Goal: Navigation & Orientation: Find specific page/section

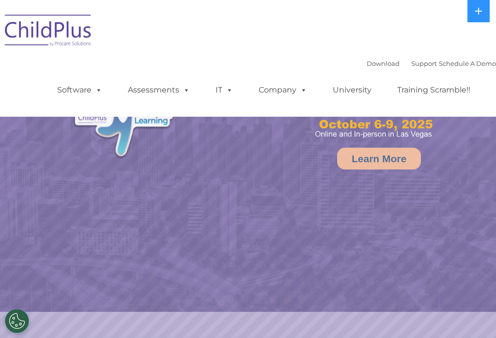
select select "MEDIUM"
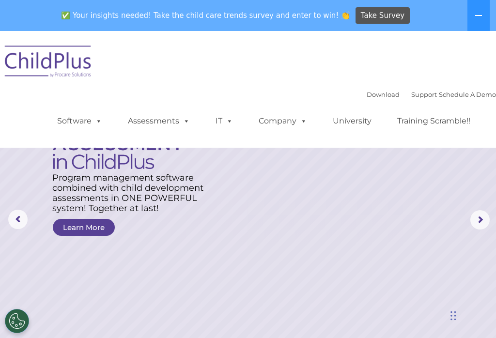
click at [93, 119] on span at bounding box center [97, 120] width 11 height 9
click at [284, 79] on div "Download Support | Schedule A Demo  MENU MENU Software ChildPlus: The original…" at bounding box center [248, 89] width 496 height 102
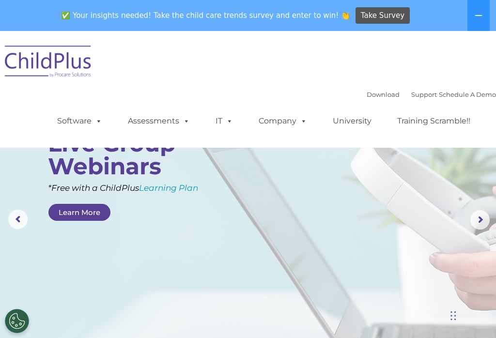
click at [481, 16] on icon at bounding box center [479, 16] width 8 height 8
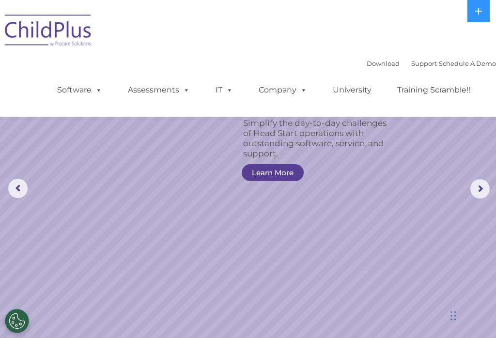
click at [367, 60] on link "Download" at bounding box center [383, 64] width 33 height 8
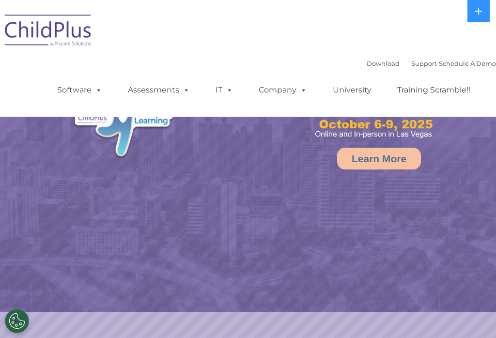
select select "MEDIUM"
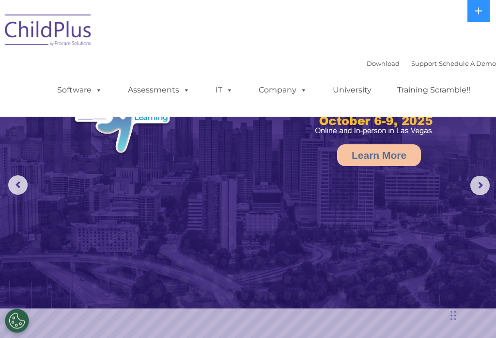
scroll to position [2, 0]
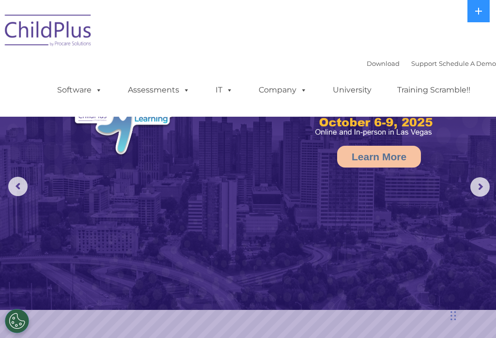
click at [483, 186] on rs-arrow at bounding box center [480, 186] width 19 height 19
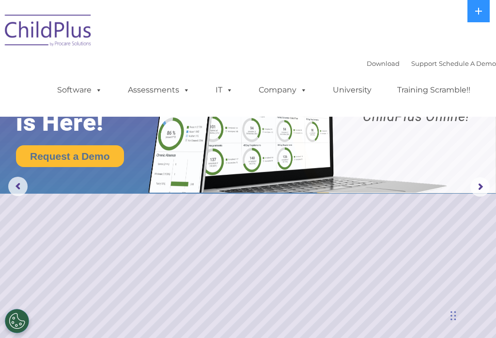
click at [485, 186] on rs-arrow at bounding box center [480, 186] width 19 height 19
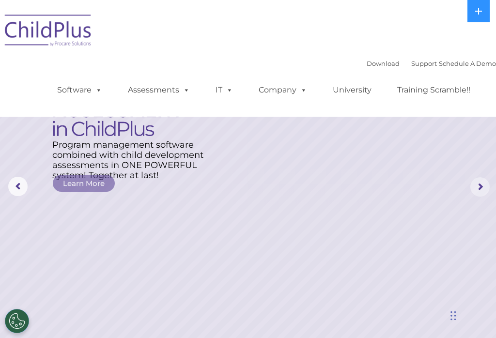
click at [484, 186] on rs-arrow at bounding box center [480, 186] width 19 height 19
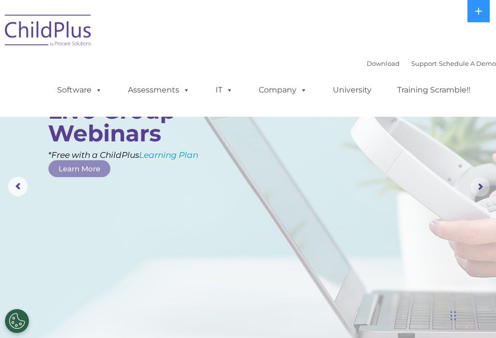
click at [485, 187] on rs-arrow at bounding box center [480, 186] width 19 height 19
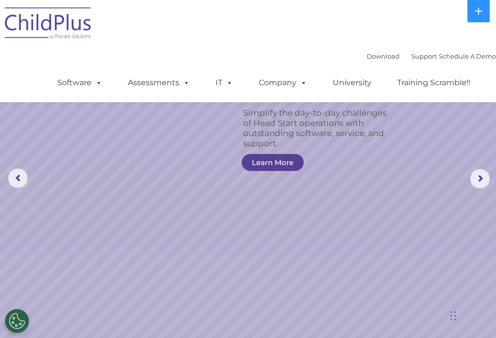
scroll to position [0, 0]
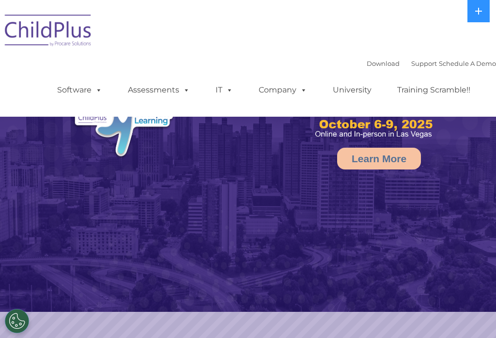
select select "MEDIUM"
click at [477, 8] on icon at bounding box center [479, 11] width 8 height 8
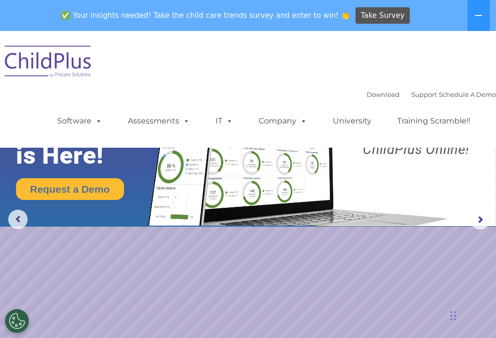
click at [474, 4] on button at bounding box center [479, 15] width 22 height 31
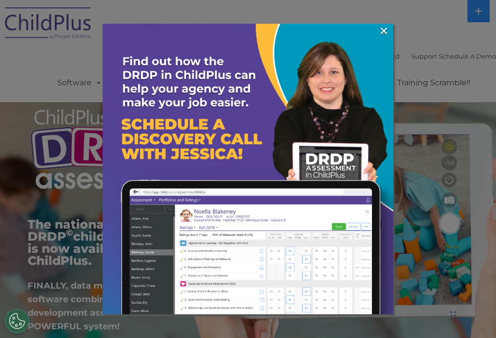
click at [382, 26] on link "×" at bounding box center [384, 31] width 11 height 10
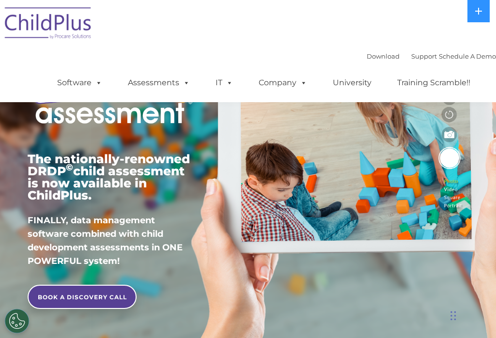
scroll to position [43, 0]
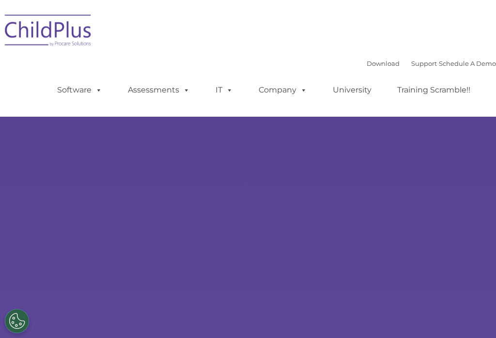
type input ""
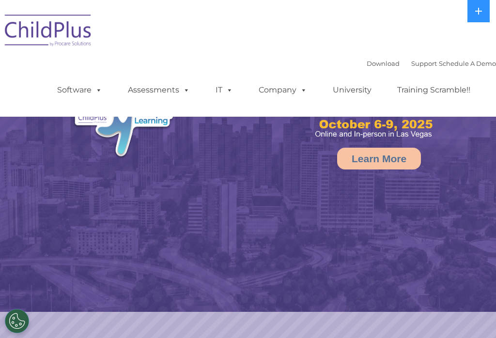
select select "MEDIUM"
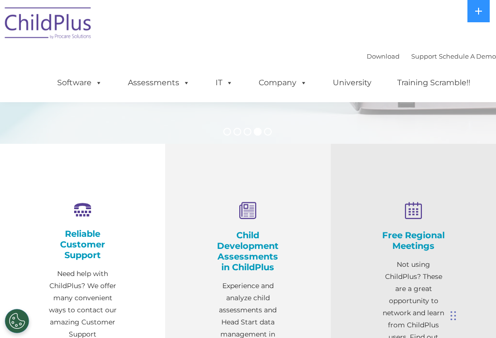
click at [254, 254] on h4 "Child Development Assessments in ChildPlus" at bounding box center [248, 251] width 68 height 43
click at [250, 244] on h4 "Child Development Assessments in ChildPlus" at bounding box center [248, 251] width 68 height 43
click at [246, 257] on h4 "Child Development Assessments in ChildPlus" at bounding box center [248, 251] width 68 height 43
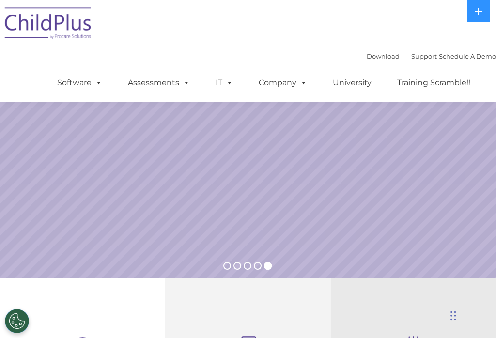
scroll to position [99, 0]
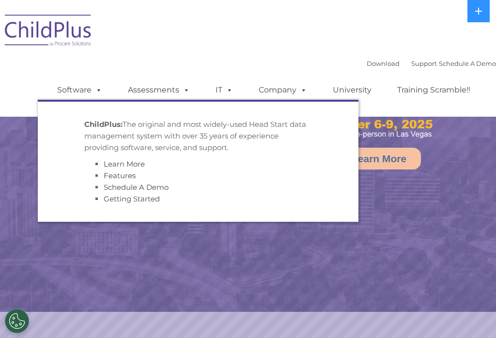
select select "MEDIUM"
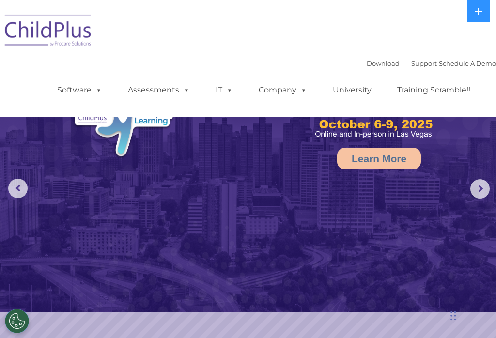
click at [409, 216] on img at bounding box center [248, 156] width 496 height 312
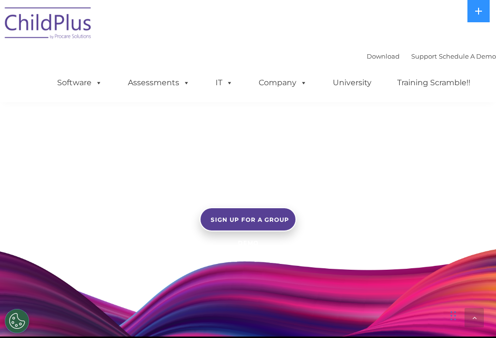
scroll to position [662, 0]
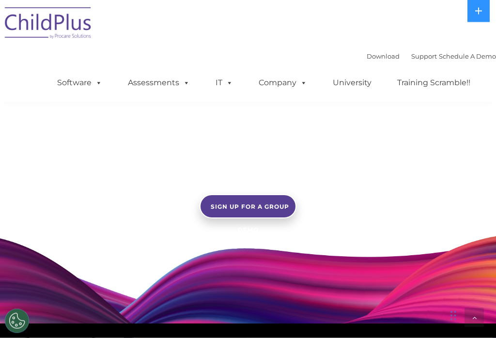
click at [374, 58] on link "Download" at bounding box center [383, 56] width 33 height 8
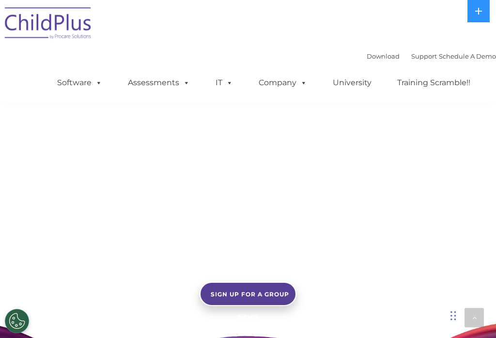
scroll to position [573, 0]
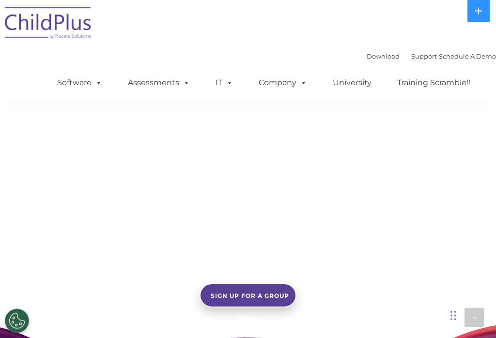
click at [297, 85] on span at bounding box center [302, 82] width 11 height 9
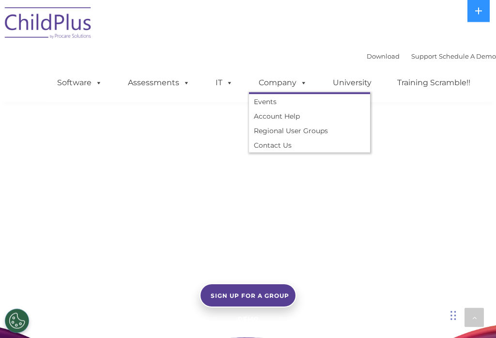
scroll to position [573, 0]
click at [188, 78] on span at bounding box center [184, 82] width 11 height 9
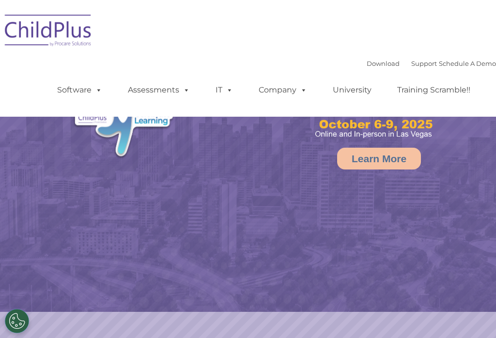
select select "MEDIUM"
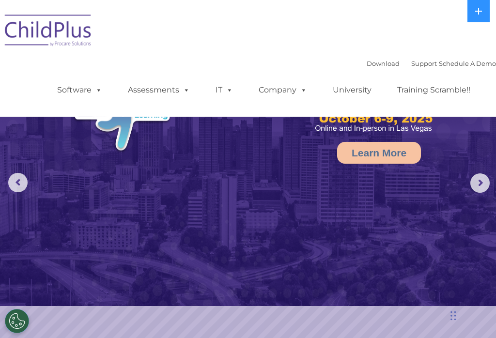
scroll to position [5, 0]
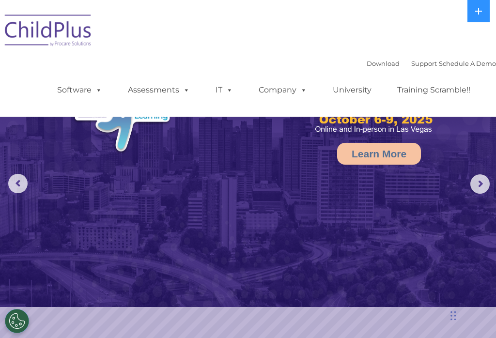
click at [85, 89] on link "Software" at bounding box center [80, 89] width 64 height 19
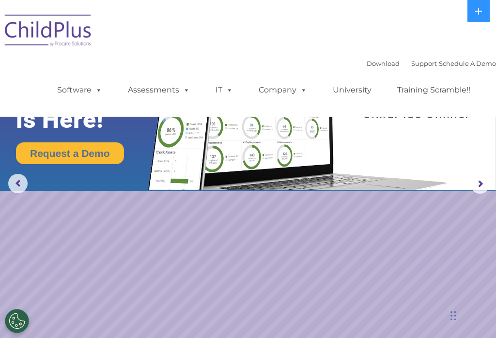
scroll to position [0, 0]
